Goal: Transaction & Acquisition: Purchase product/service

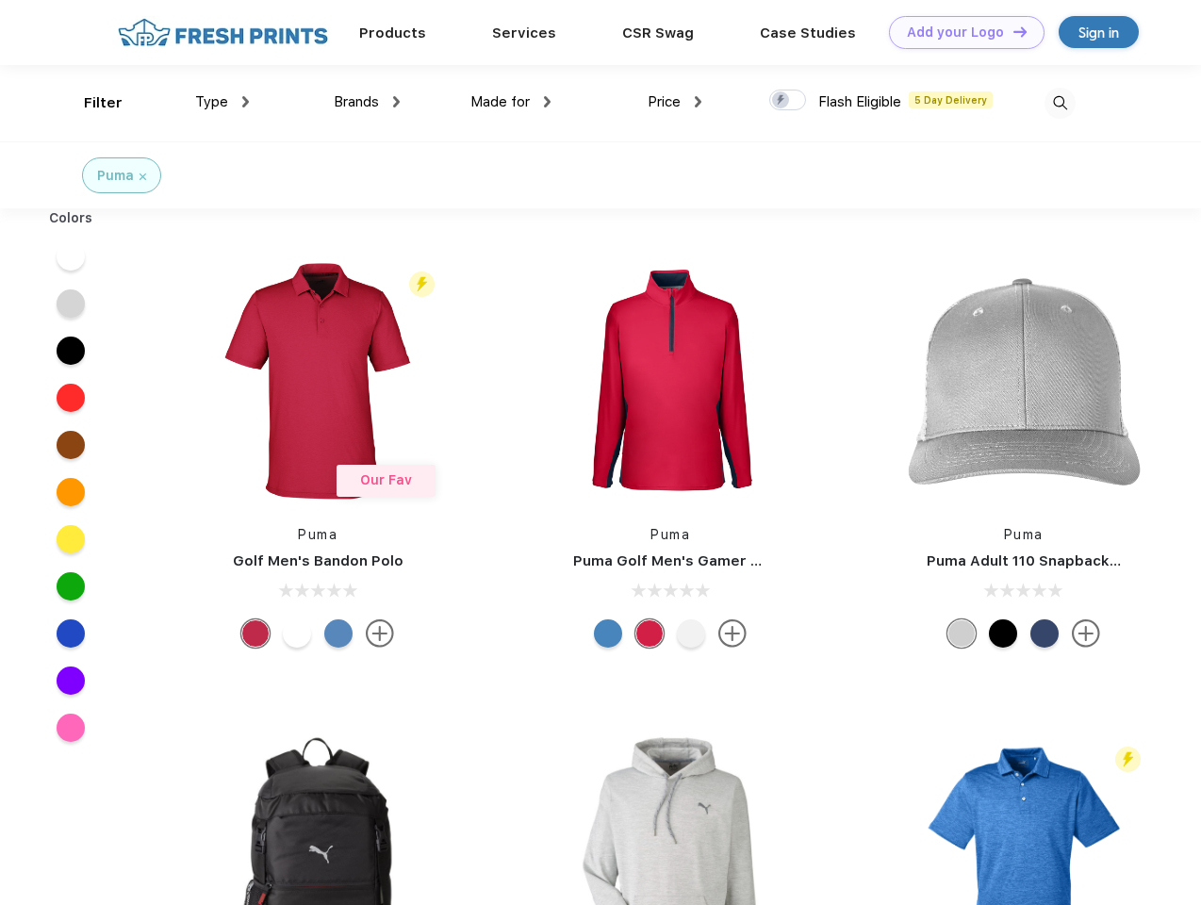
click at [960, 32] on link "Add your Logo Design Tool" at bounding box center [967, 32] width 156 height 33
click at [0, 0] on div "Design Tool" at bounding box center [0, 0] width 0 height 0
click at [1012, 31] on link "Add your Logo Design Tool" at bounding box center [967, 32] width 156 height 33
click at [91, 103] on div "Filter" at bounding box center [103, 103] width 39 height 22
click at [223, 102] on span "Type" at bounding box center [211, 101] width 33 height 17
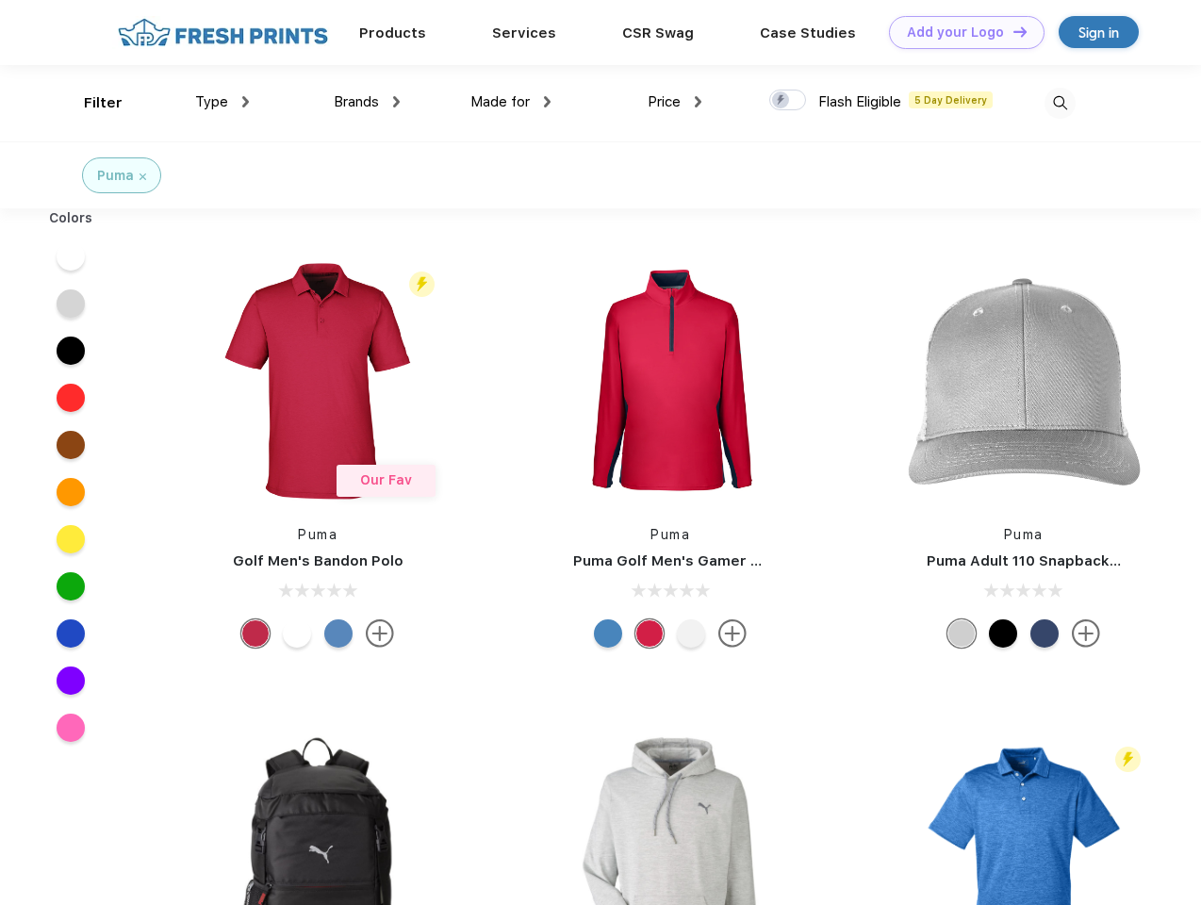
click at [367, 102] on span "Brands" at bounding box center [356, 101] width 45 height 17
click at [511, 102] on span "Made for" at bounding box center [500, 101] width 59 height 17
click at [675, 102] on span "Price" at bounding box center [664, 101] width 33 height 17
click at [788, 101] on div at bounding box center [788, 100] width 37 height 21
click at [782, 101] on input "checkbox" at bounding box center [776, 95] width 12 height 12
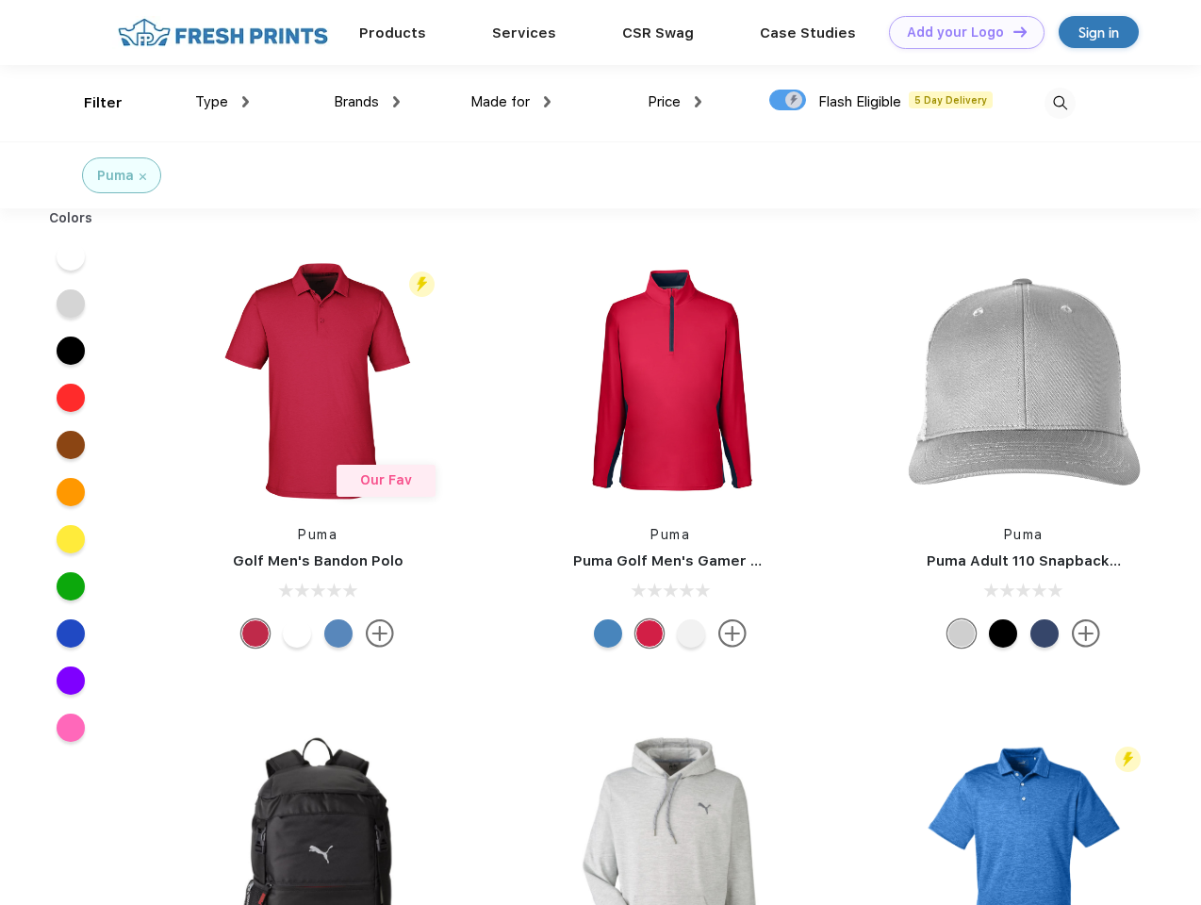
click at [1060, 103] on img at bounding box center [1060, 103] width 31 height 31
